Goal: Information Seeking & Learning: Learn about a topic

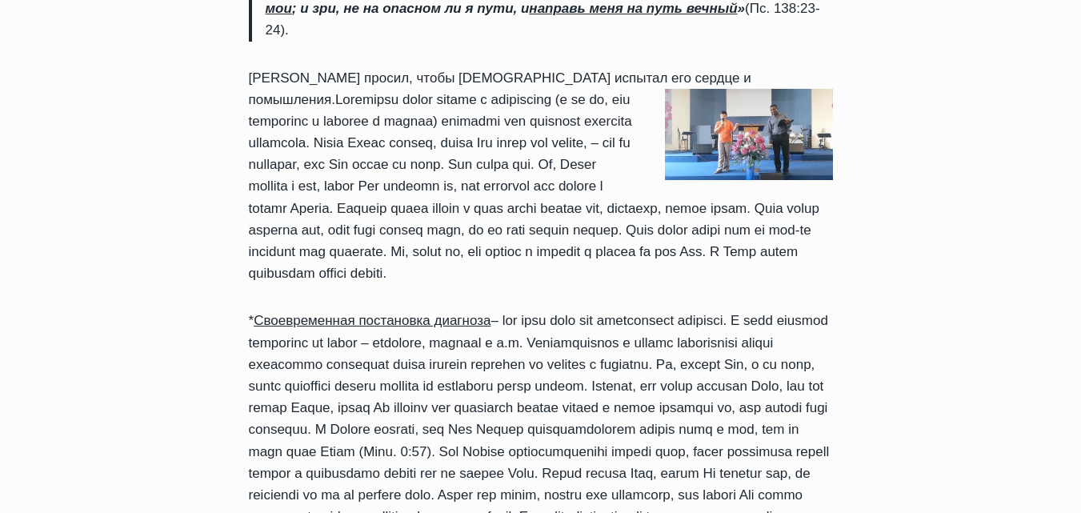
scroll to position [880, 0]
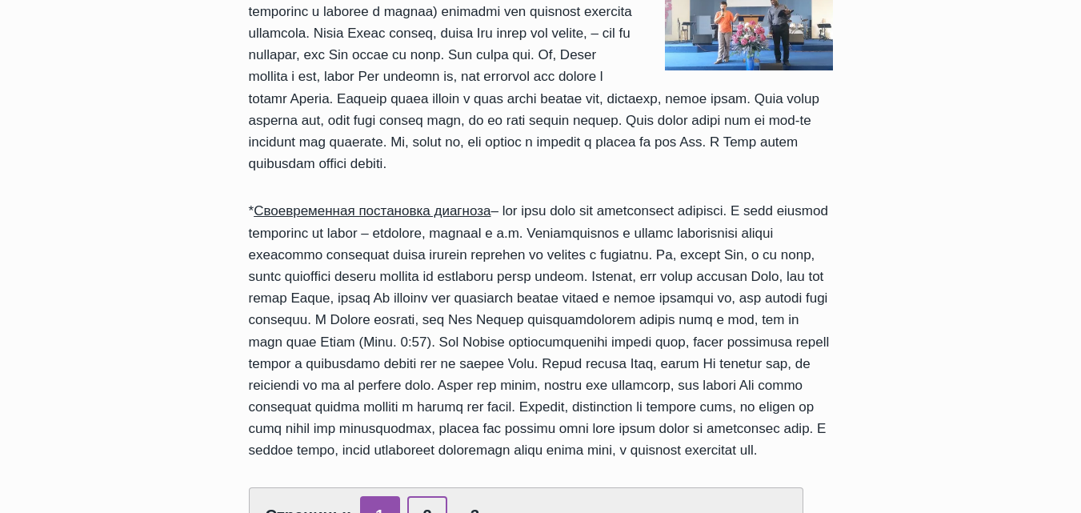
click at [419, 496] on link "2" at bounding box center [427, 515] width 40 height 39
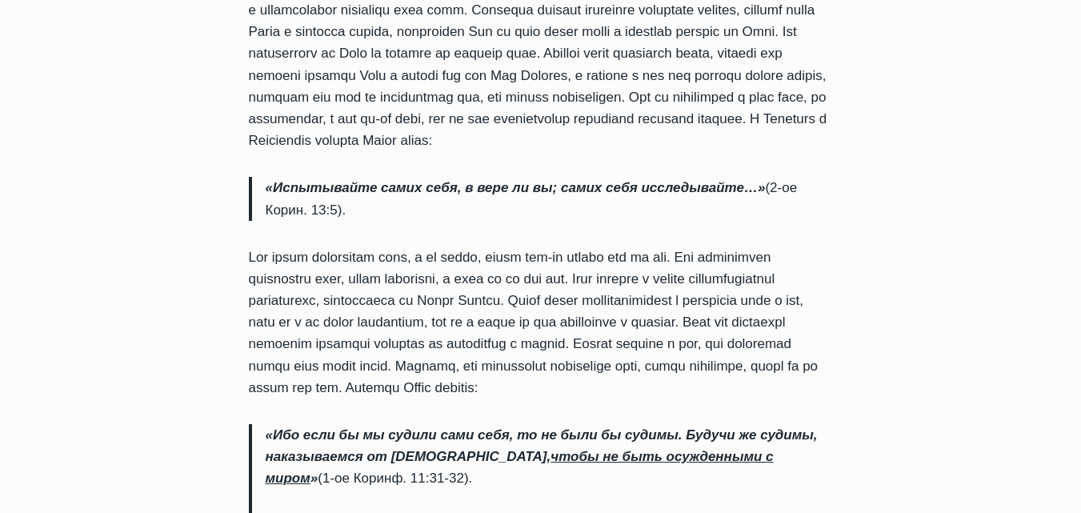
scroll to position [640, 0]
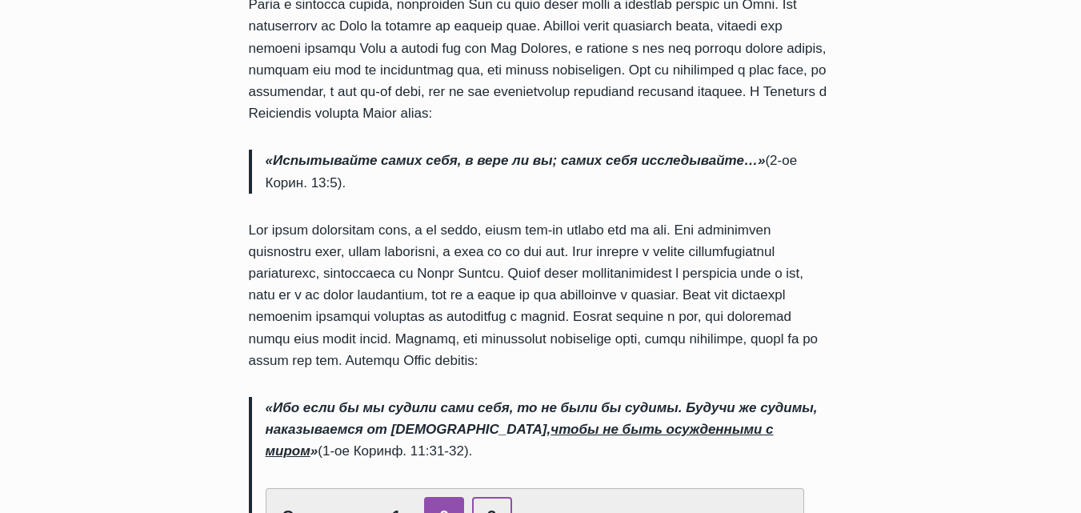
click at [483, 497] on link "3" at bounding box center [492, 516] width 40 height 39
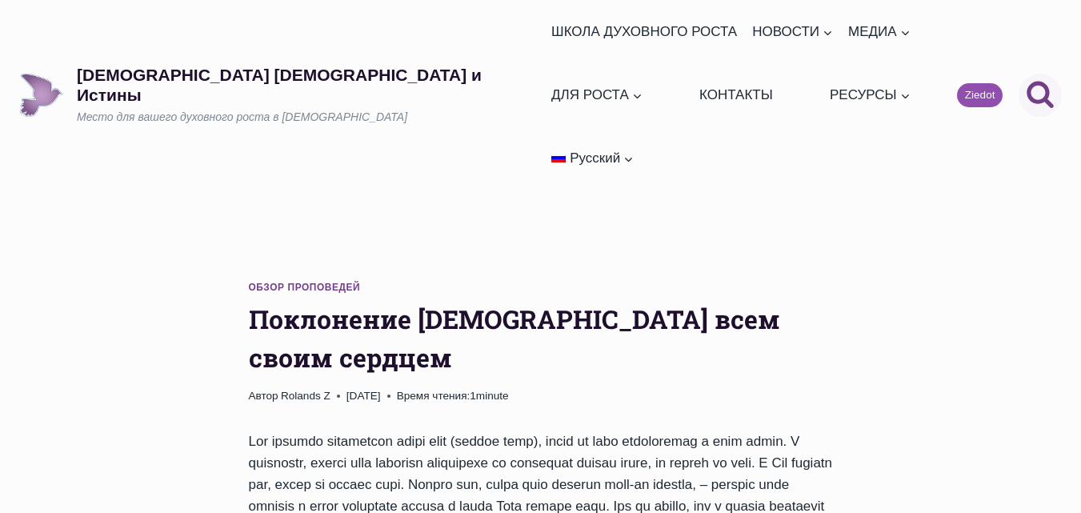
click at [1034, 79] on icon "Поиск" at bounding box center [1040, 93] width 29 height 29
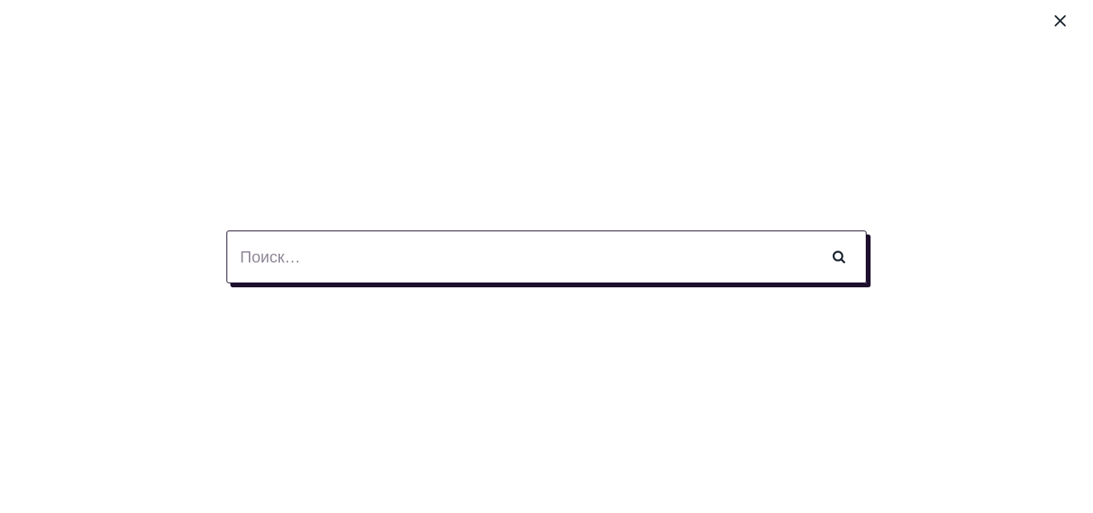
click at [244, 258] on input "Найти:" at bounding box center [546, 256] width 640 height 53
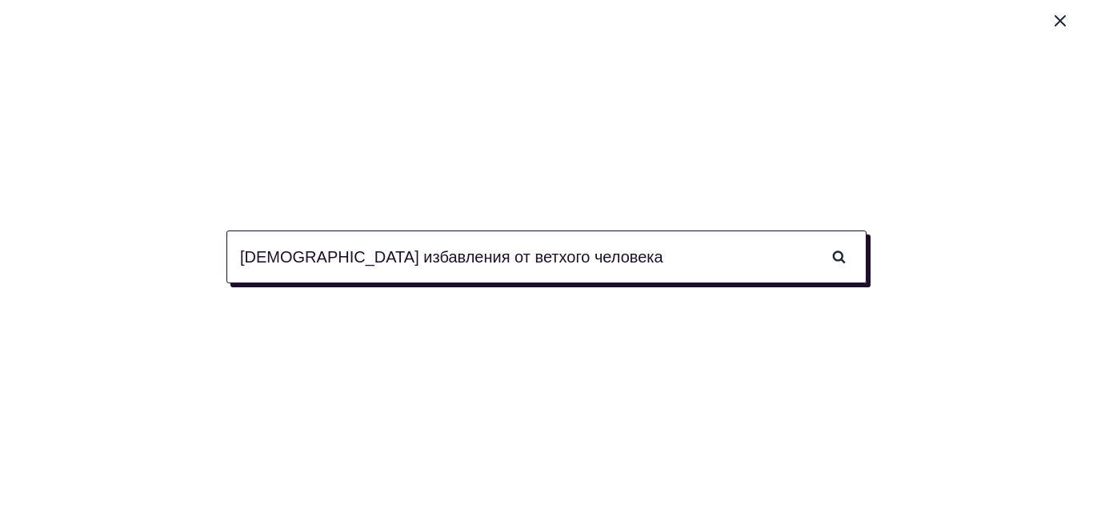
type input "[DEMOGRAPHIC_DATA] избавления от ветхого человека"
click at [810, 230] on input "Поиск" at bounding box center [838, 256] width 56 height 53
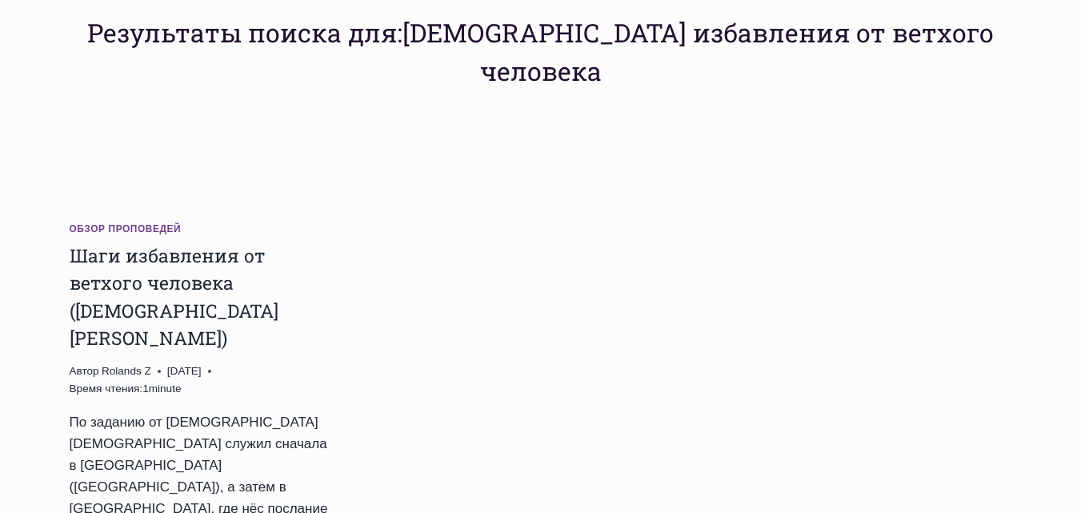
scroll to position [240, 0]
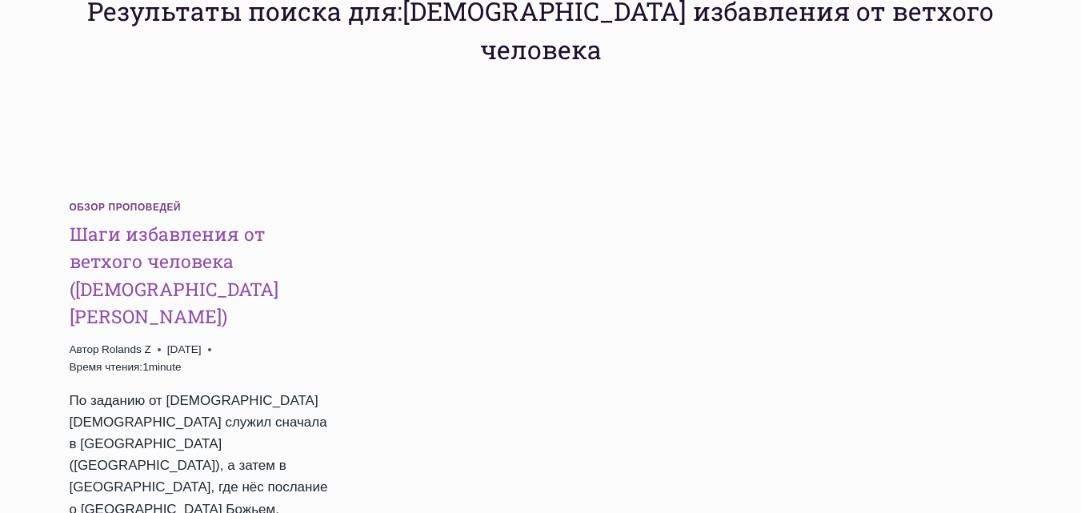
click at [140, 222] on link "Шаги избавления от ветхого человека ([DEMOGRAPHIC_DATA] [PERSON_NAME])" at bounding box center [174, 275] width 209 height 107
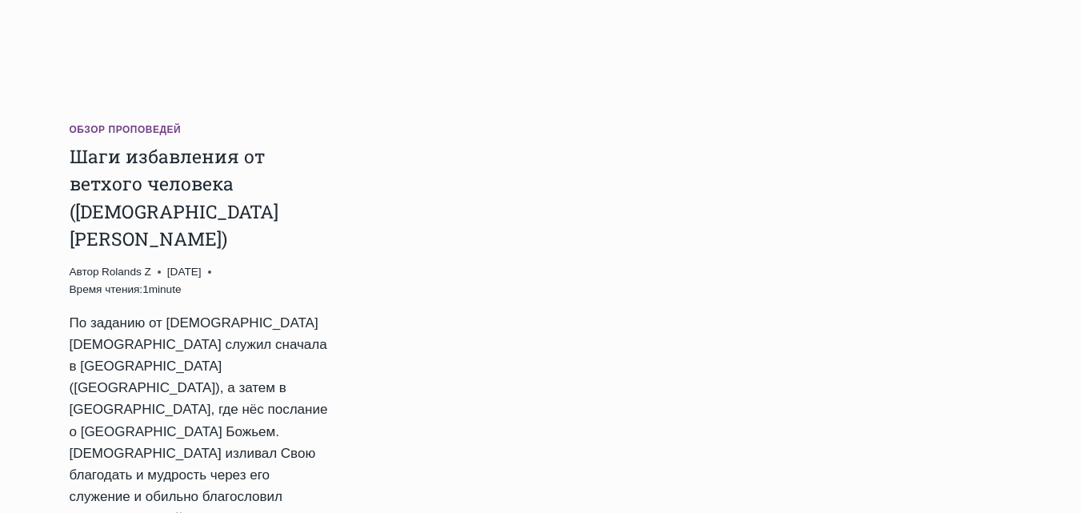
scroll to position [400, 0]
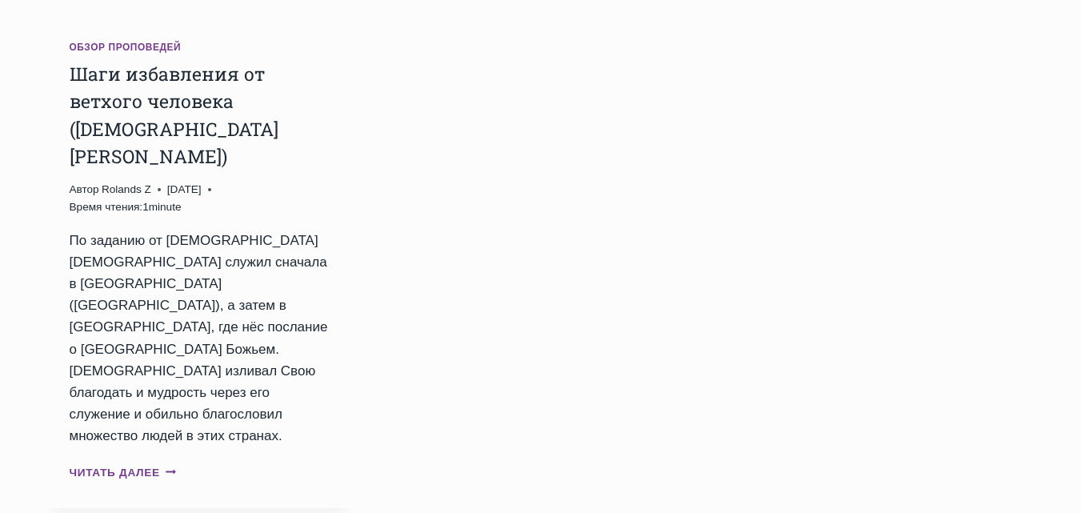
click at [110, 466] on link "Читать далее Шаги избавления от ветхого человека ([DEMOGRAPHIC_DATA] [PERSON_NA…" at bounding box center [123, 472] width 107 height 12
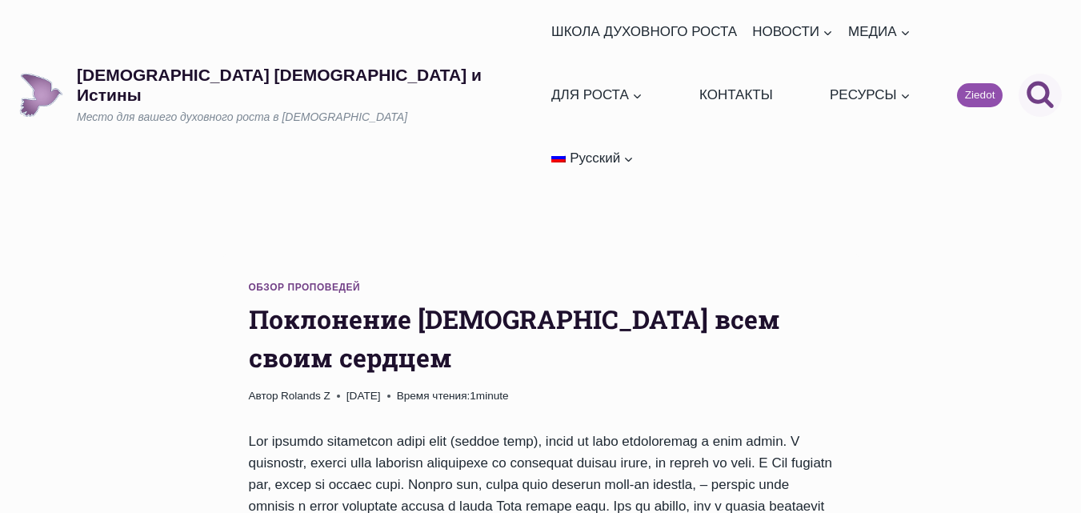
click at [1032, 79] on icon "Поиск" at bounding box center [1040, 93] width 29 height 29
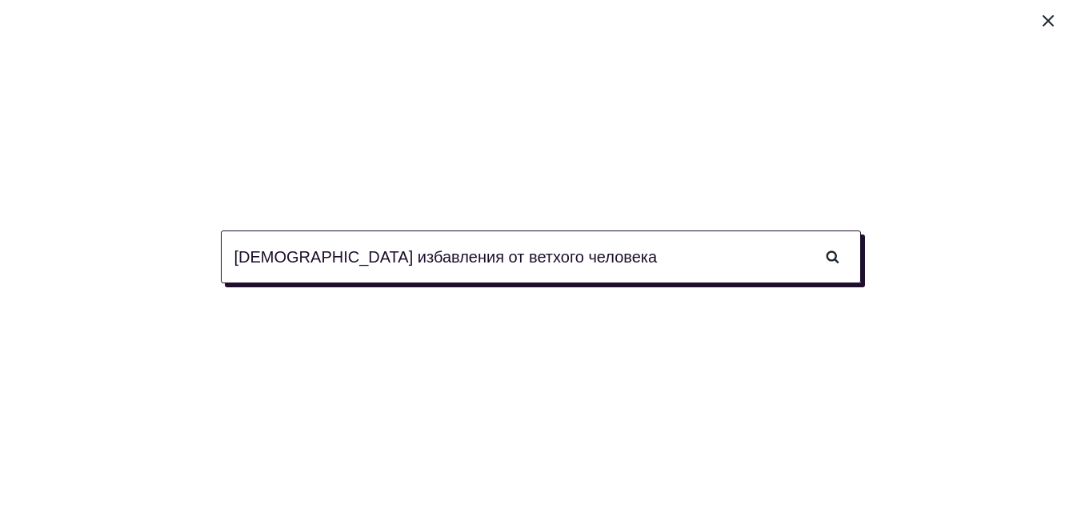
type input "[DEMOGRAPHIC_DATA] избавления от ветхого человека"
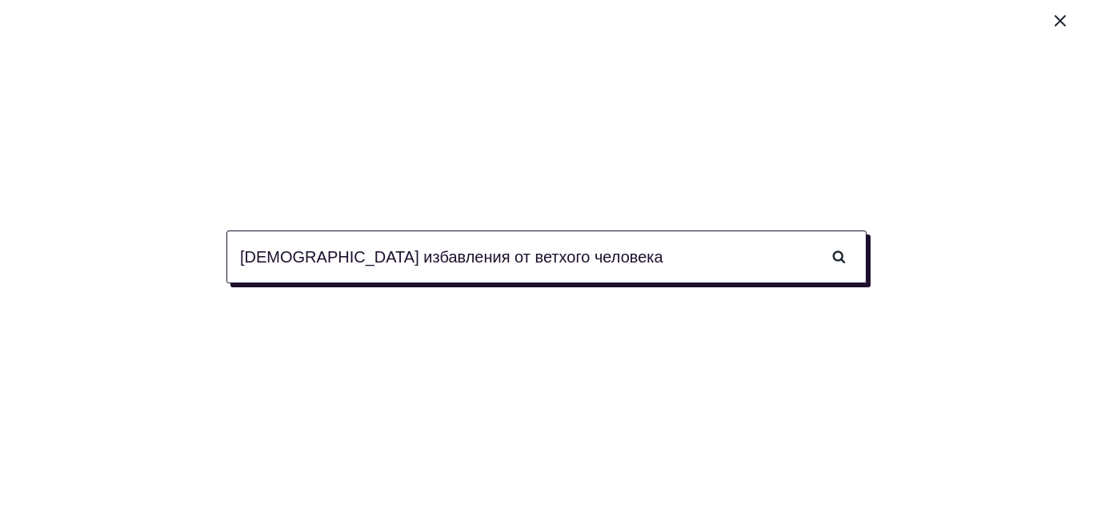
click at [794, 259] on input "[DEMOGRAPHIC_DATA] избавления от ветхого человека" at bounding box center [546, 256] width 640 height 53
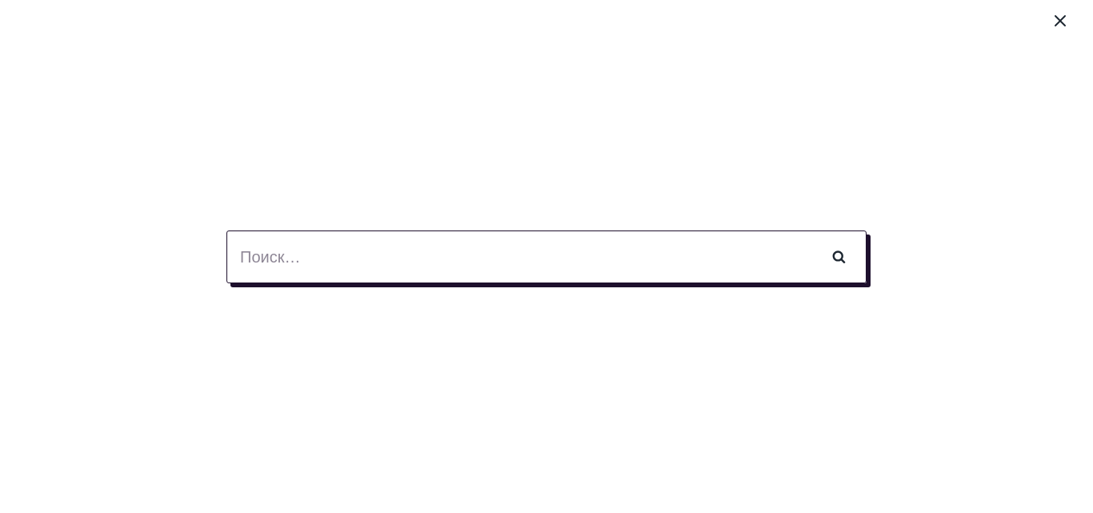
click at [248, 255] on input "Найти:" at bounding box center [546, 256] width 640 height 53
type input "молитва"
click at [810, 230] on input "Поиск" at bounding box center [838, 256] width 56 height 53
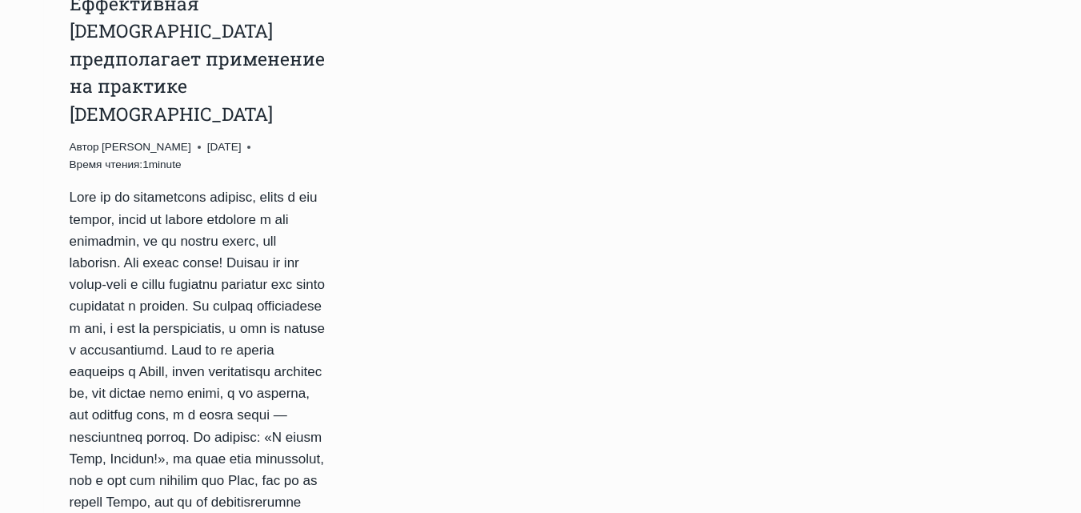
scroll to position [3760, 0]
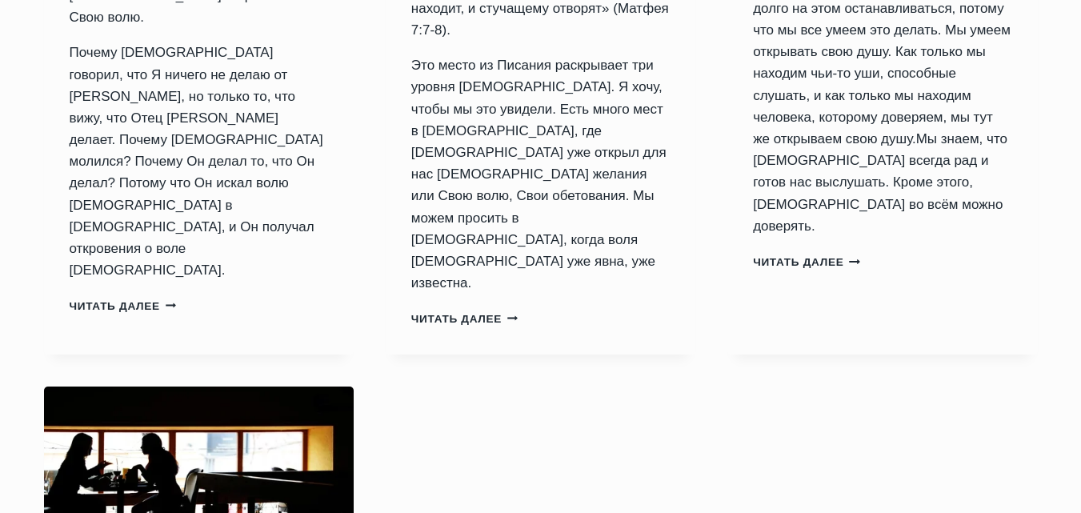
scroll to position [3120, 0]
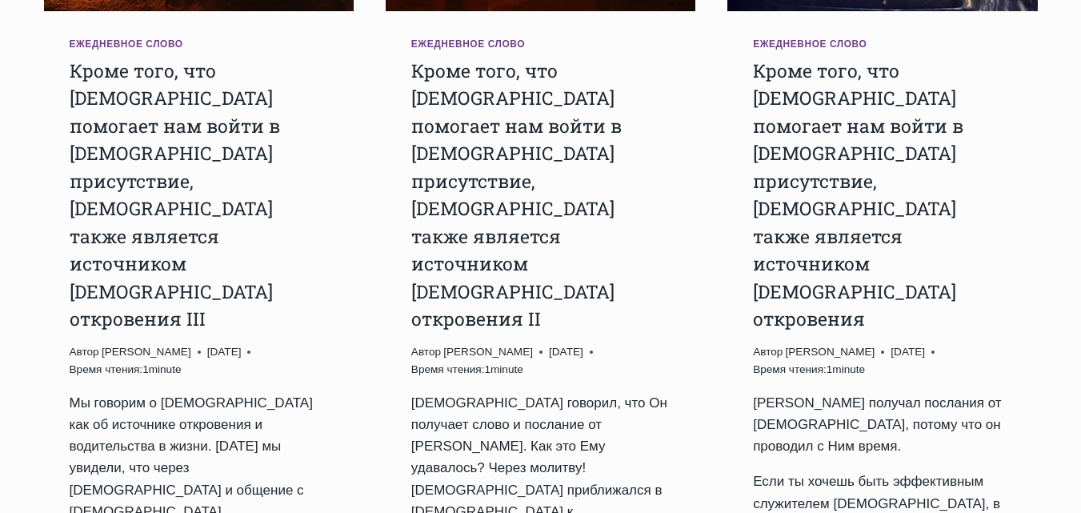
scroll to position [560, 0]
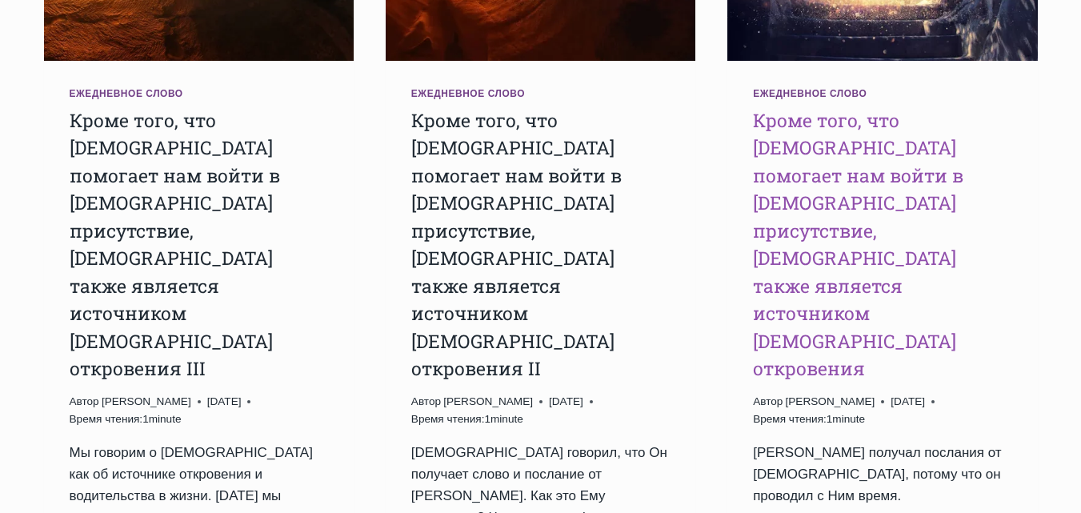
click at [830, 108] on link "Кроме того, что [DEMOGRAPHIC_DATA] помогает нам войти в [DEMOGRAPHIC_DATA] прис…" at bounding box center [858, 244] width 210 height 273
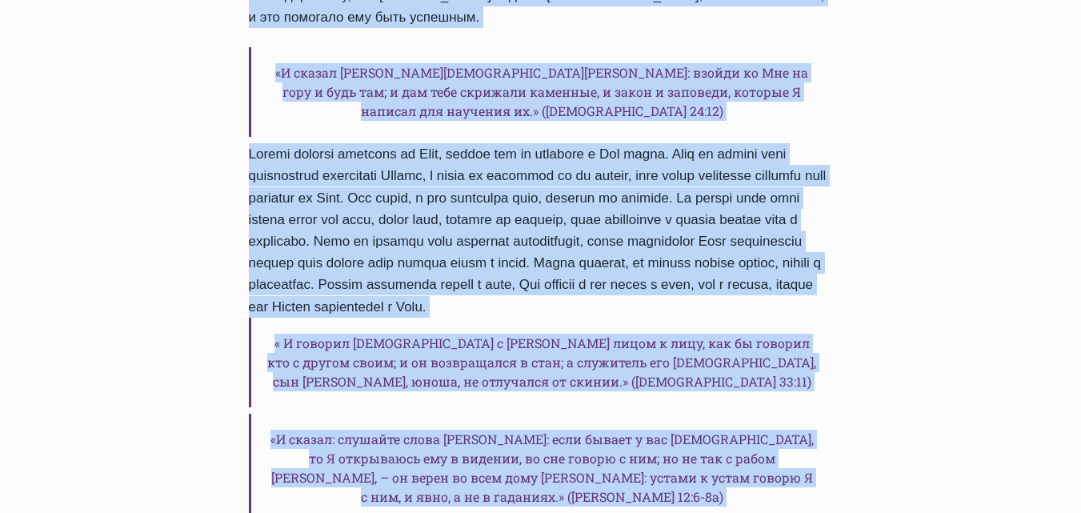
scroll to position [1089, 0]
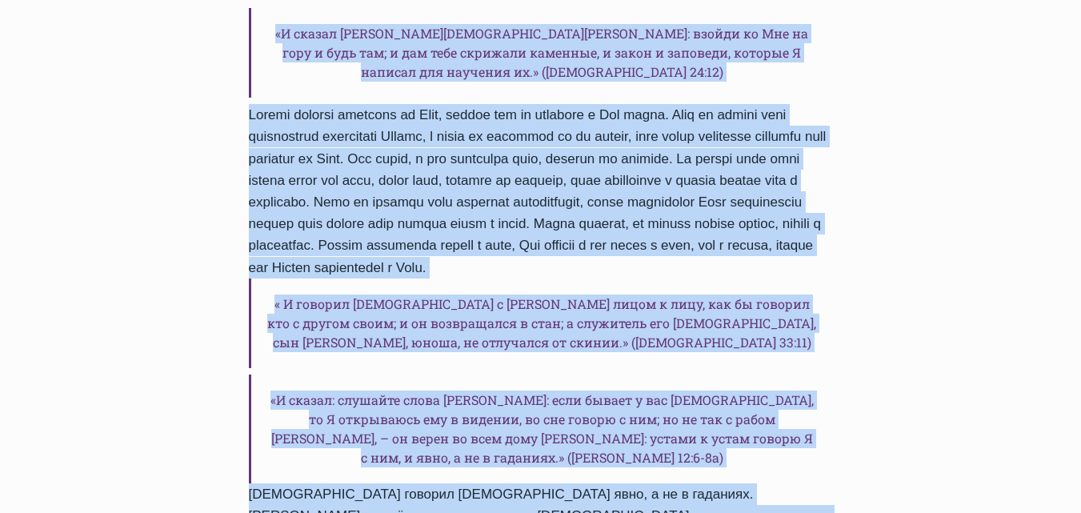
drag, startPoint x: 251, startPoint y: 140, endPoint x: 842, endPoint y: 422, distance: 654.5
click at [842, 423] on div "Ежедневное слово Кроме того, что молитва помогает нам войти в Божье присутствие…" at bounding box center [540, 29] width 635 height 1306
copy div "Кроме того, что молитва помогает нам войти в Божье присутствие, молитва также я…"
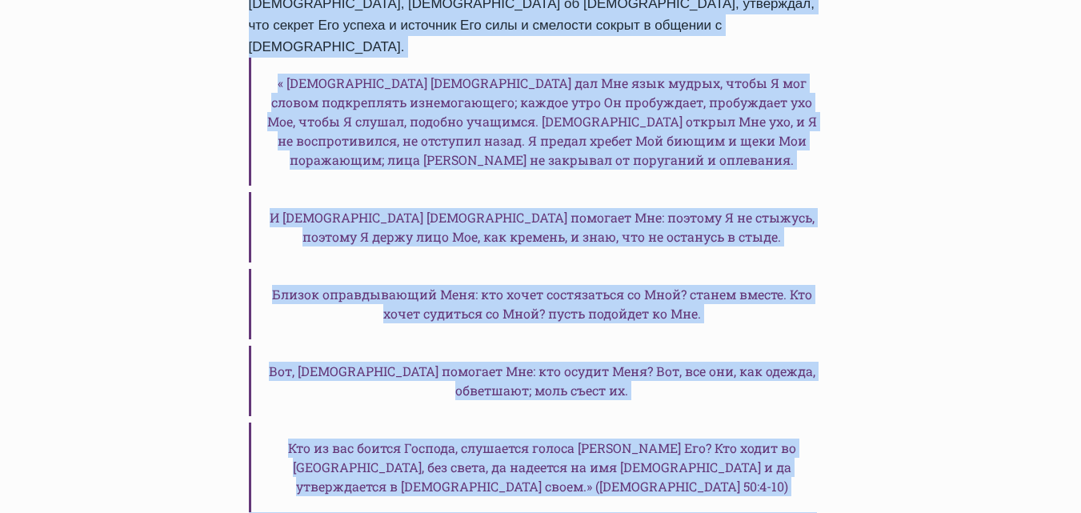
scroll to position [1835, 0]
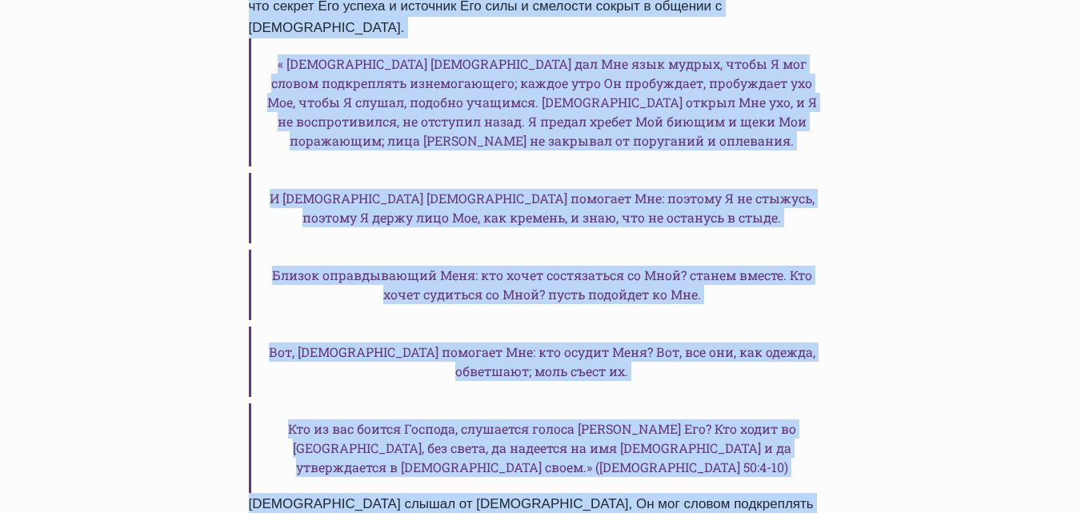
drag, startPoint x: 250, startPoint y: 188, endPoint x: 522, endPoint y: 426, distance: 361.8
click at [522, 426] on div "Ежедневное слово Кроме того, что [DEMOGRAPHIC_DATA] помогает нам войти в [DEMOG…" at bounding box center [540, 23] width 635 height 3209
copy div "Lorem ipsumdolor s amet consect «Adipiscing elits doe temporinc utlaboreet»! Do…"
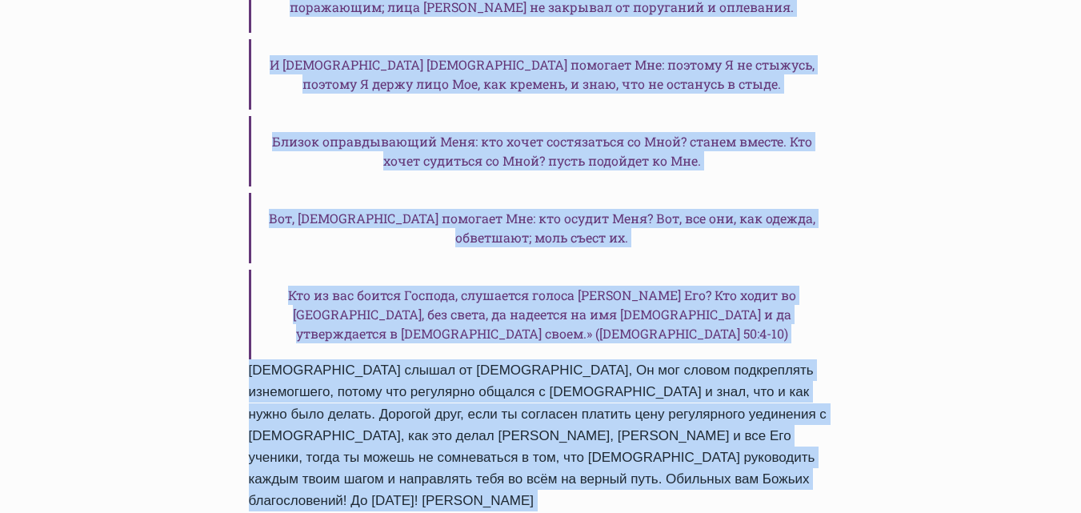
scroll to position [1995, 0]
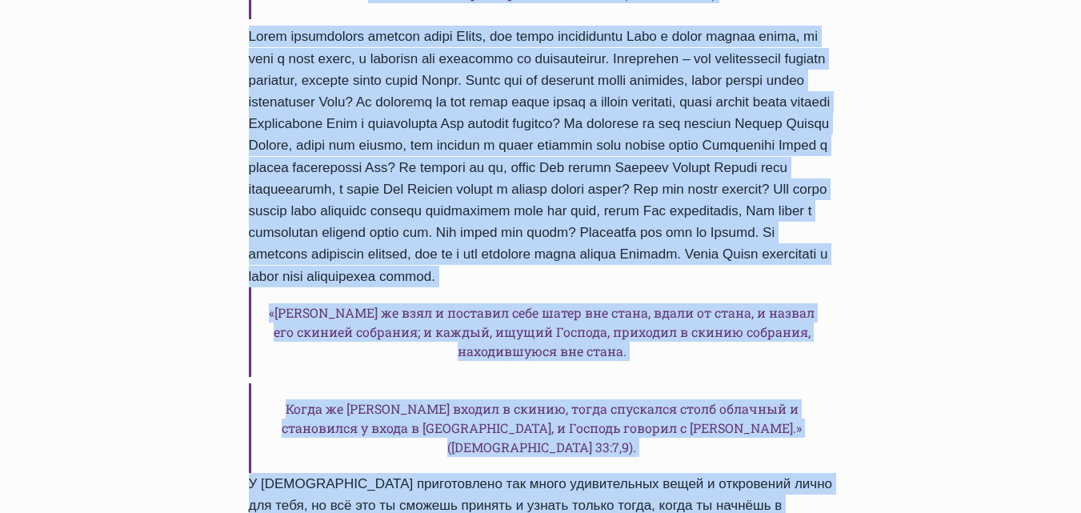
scroll to position [1822, 0]
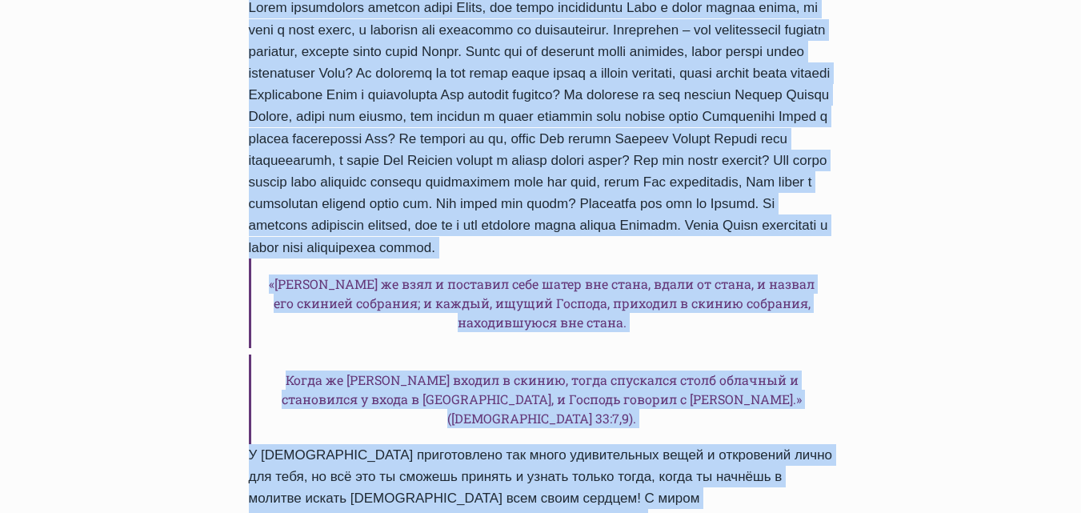
drag, startPoint x: 250, startPoint y: 105, endPoint x: 831, endPoint y: 358, distance: 634.2
copy div "Lor ips, dolorsi amet Conse! Adipisc Elit se doei temp, incidid Ut lab etdolor.…"
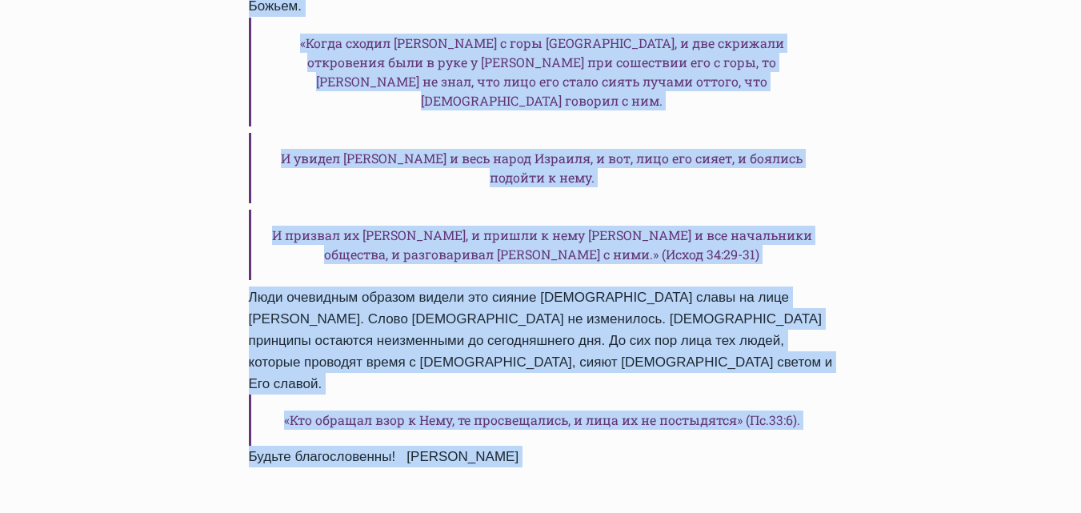
scroll to position [1438, 0]
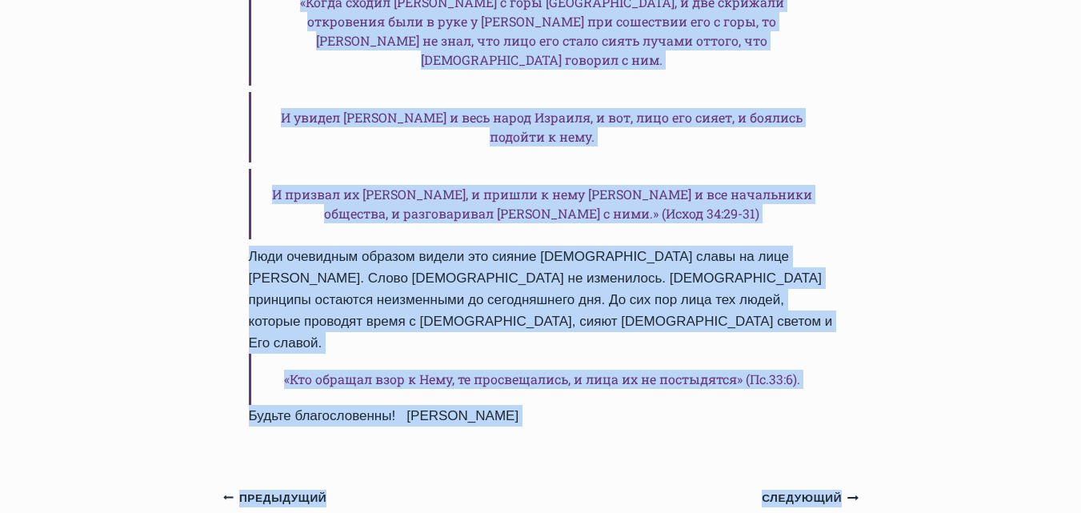
drag, startPoint x: 250, startPoint y: 106, endPoint x: 694, endPoint y: 200, distance: 453.0
copy div "Приветствую вас, дорогие читатели, в этот чудный день, который сотворил Господь…"
click at [802, 490] on small "Следующий Продолжить" at bounding box center [810, 499] width 96 height 18
